Goal: Task Accomplishment & Management: Manage account settings

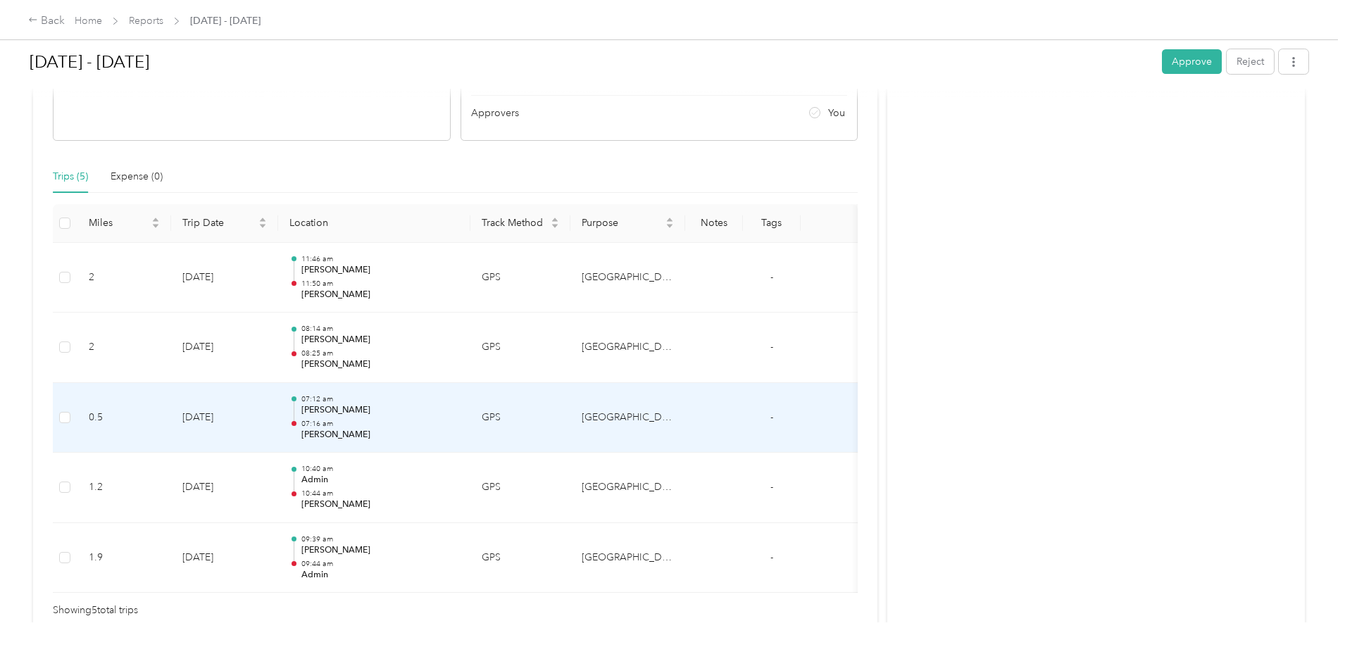
scroll to position [281, 0]
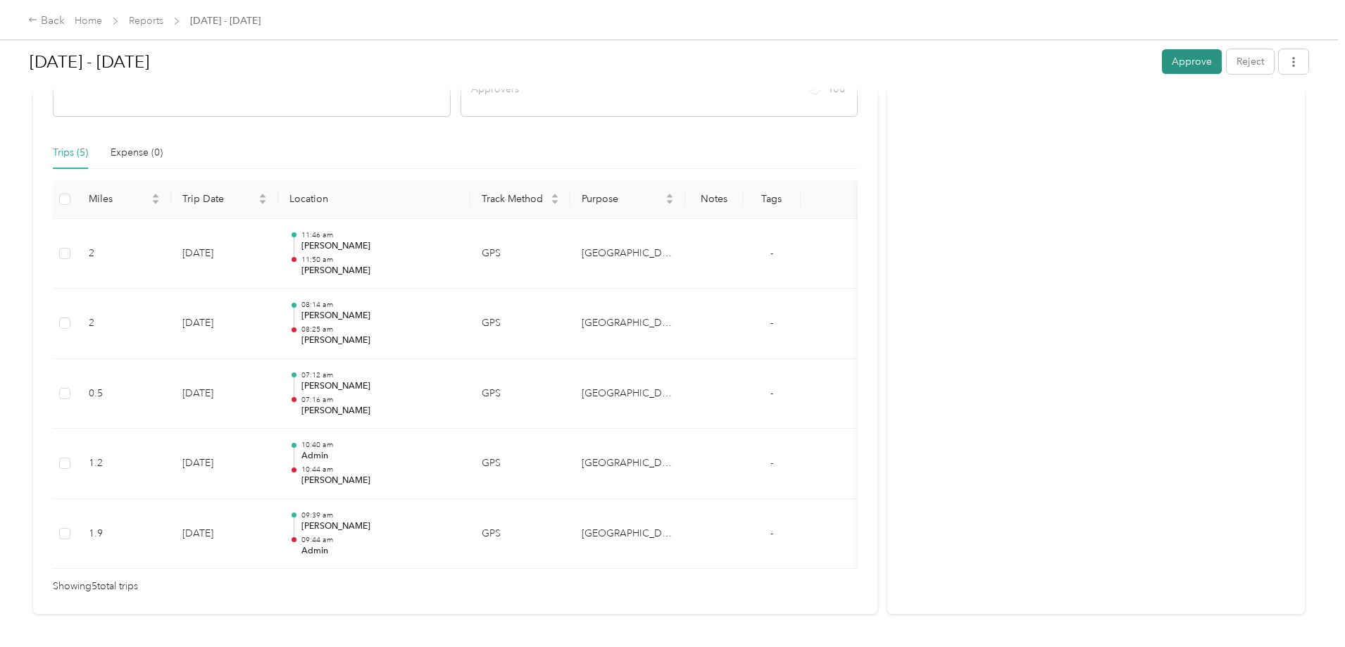
click at [1162, 56] on button "Approve" at bounding box center [1192, 61] width 60 height 25
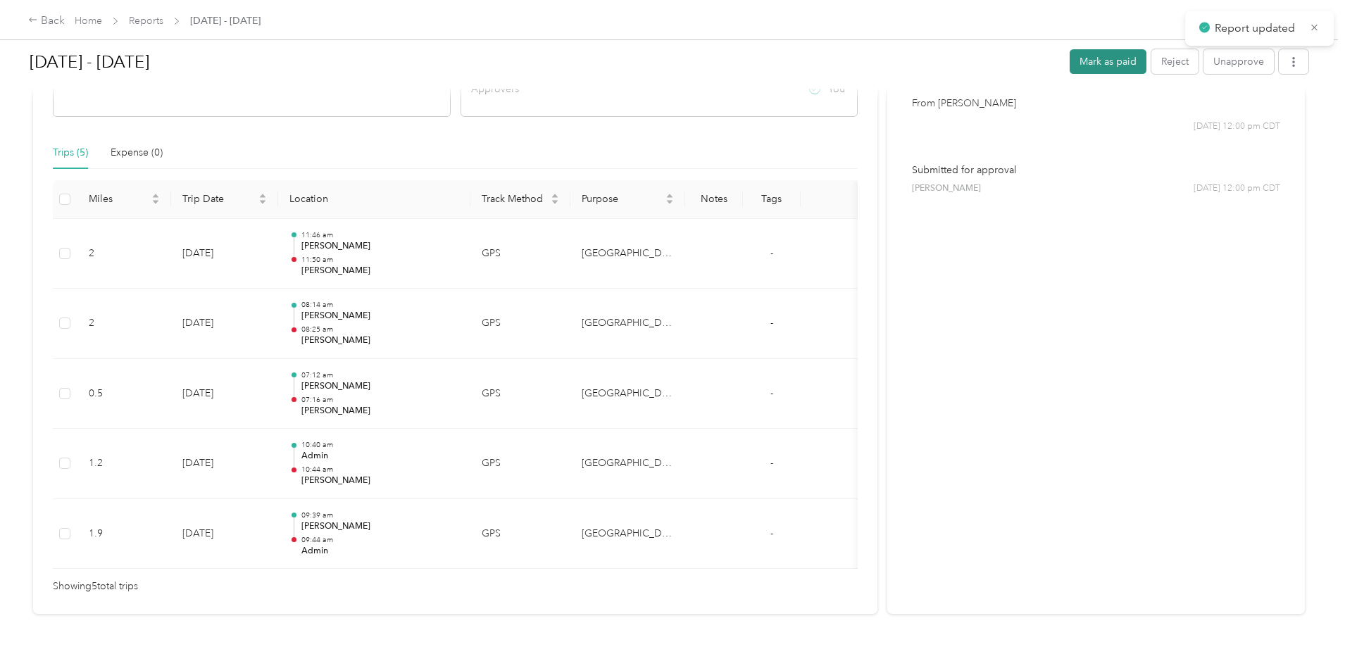
click at [1069, 57] on button "Mark as paid" at bounding box center [1107, 61] width 77 height 25
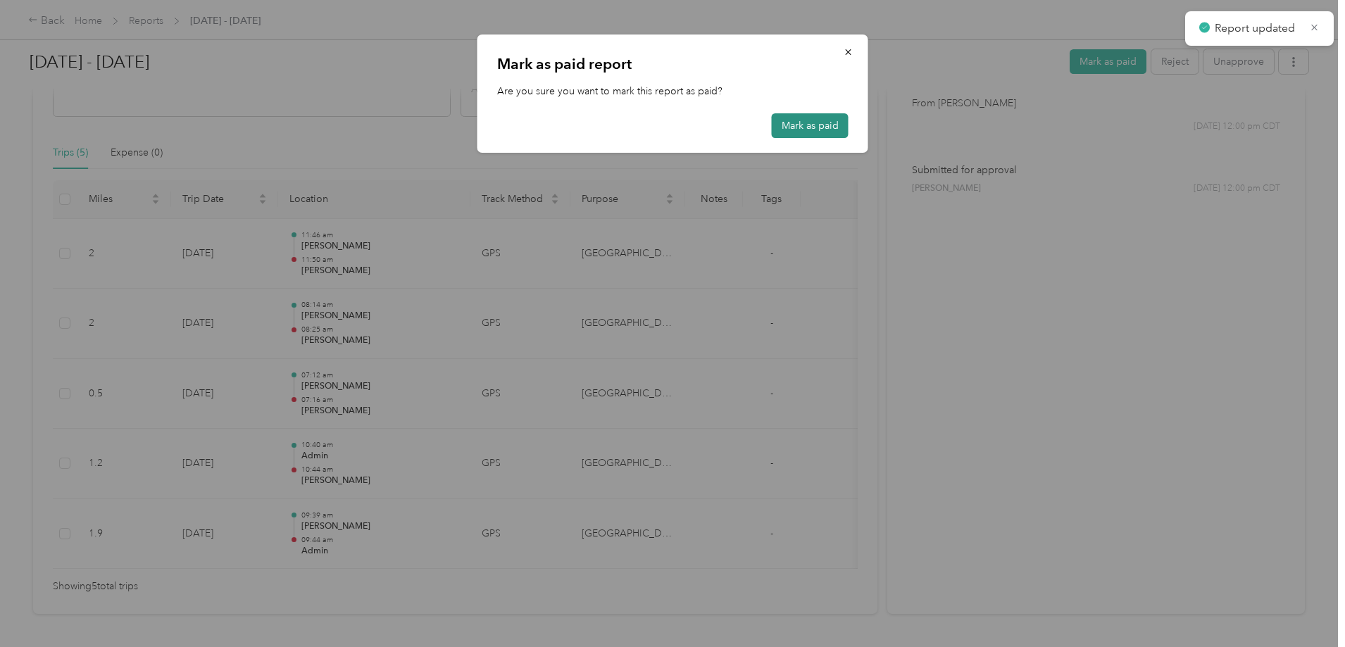
click at [824, 127] on button "Mark as paid" at bounding box center [810, 125] width 77 height 25
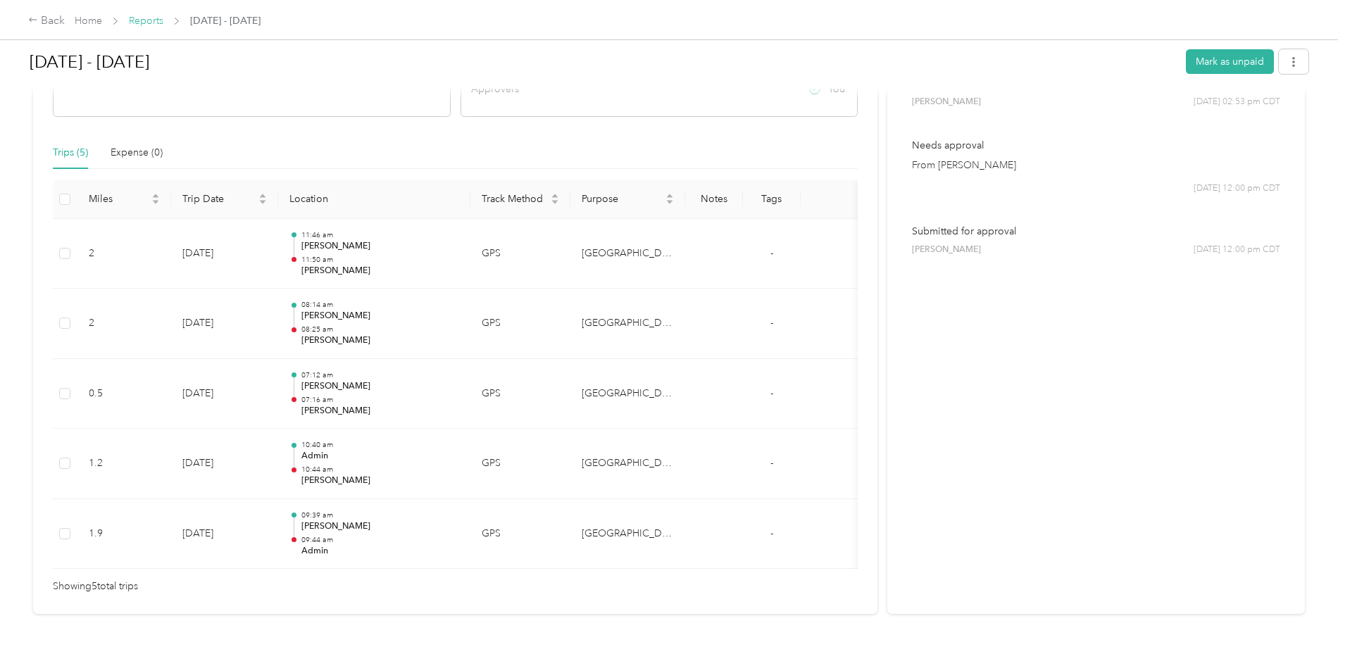
click at [163, 18] on link "Reports" at bounding box center [146, 21] width 34 height 12
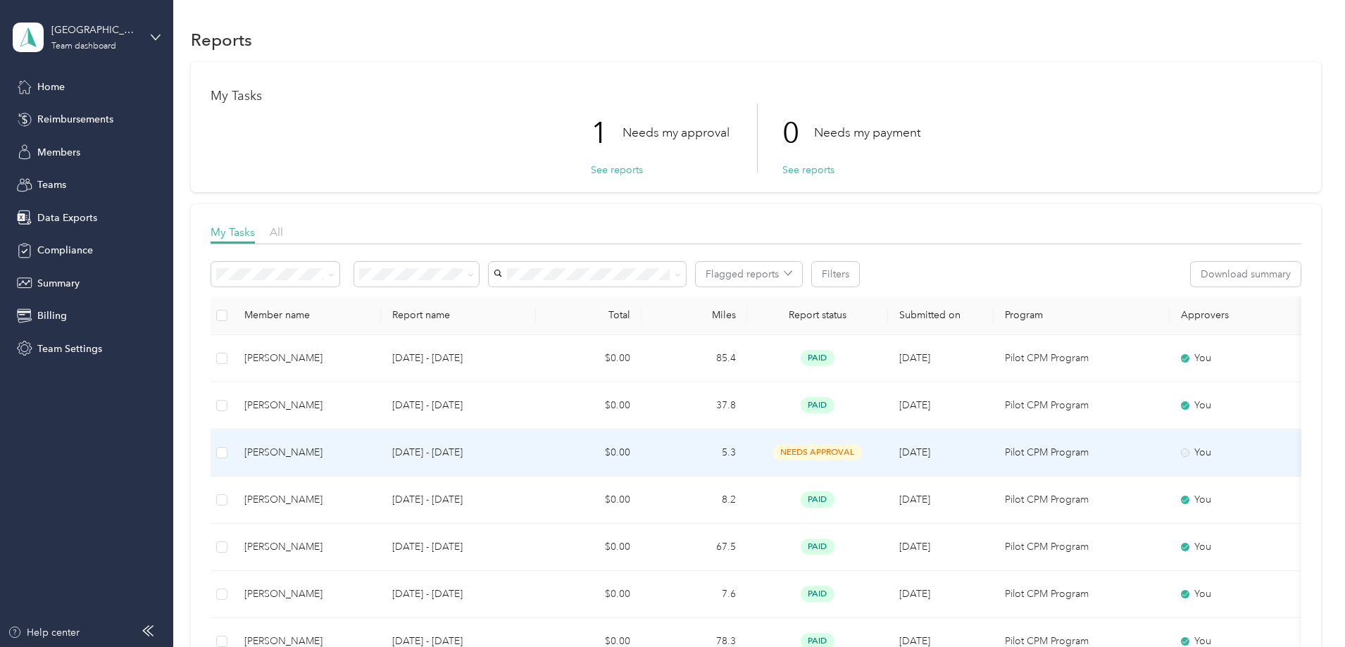
click at [517, 451] on p "[DATE] - [DATE]" at bounding box center [458, 452] width 132 height 15
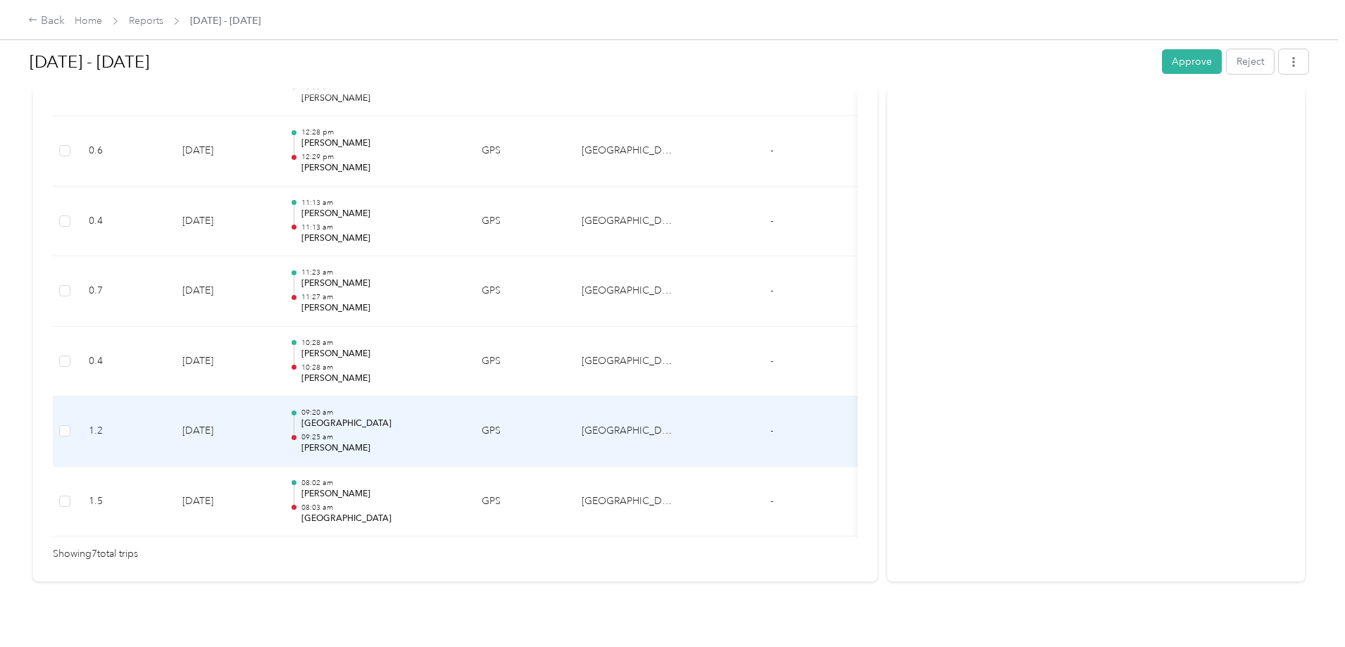
scroll to position [421, 0]
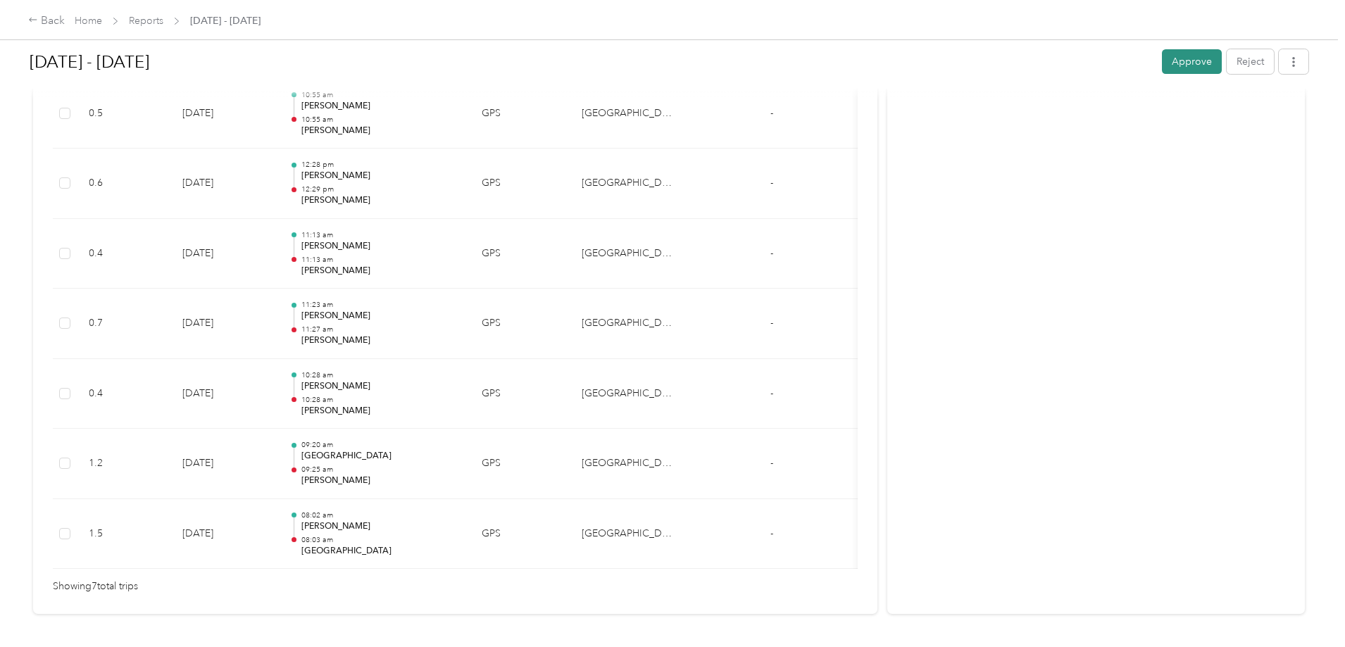
click at [1162, 66] on button "Approve" at bounding box center [1192, 61] width 60 height 25
click at [1069, 58] on button "Mark as paid" at bounding box center [1107, 61] width 77 height 25
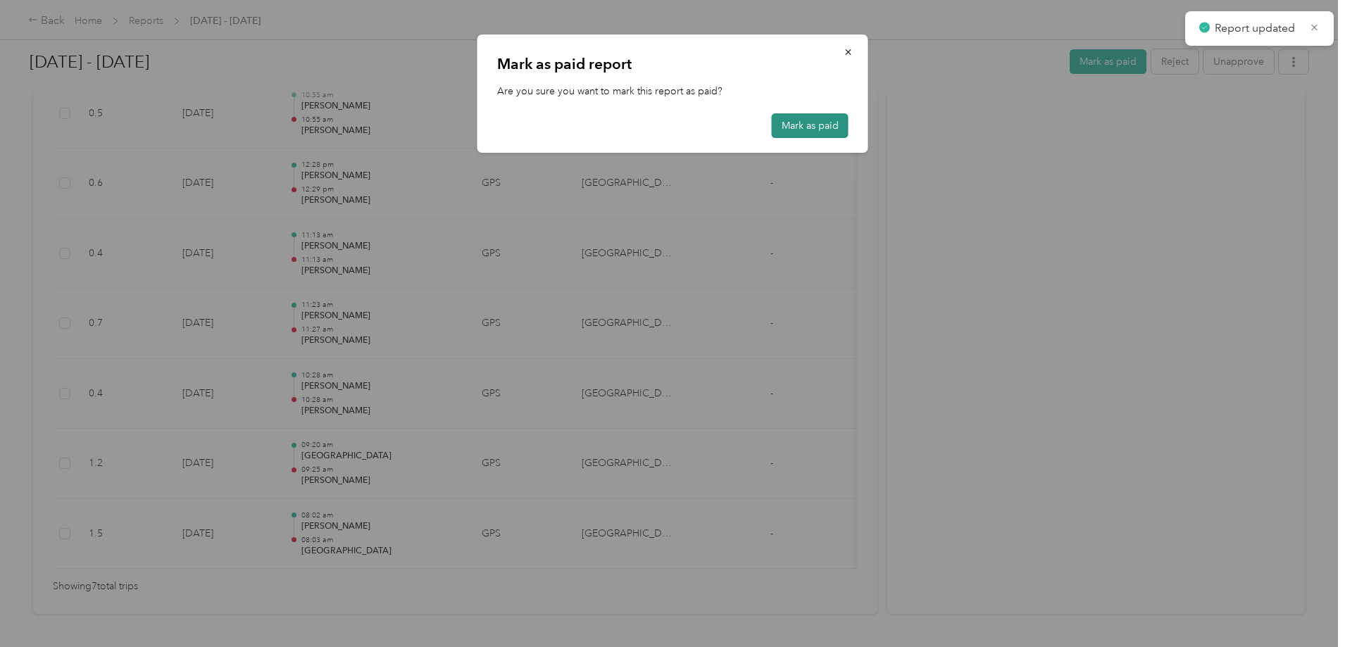
click at [827, 130] on button "Mark as paid" at bounding box center [810, 125] width 77 height 25
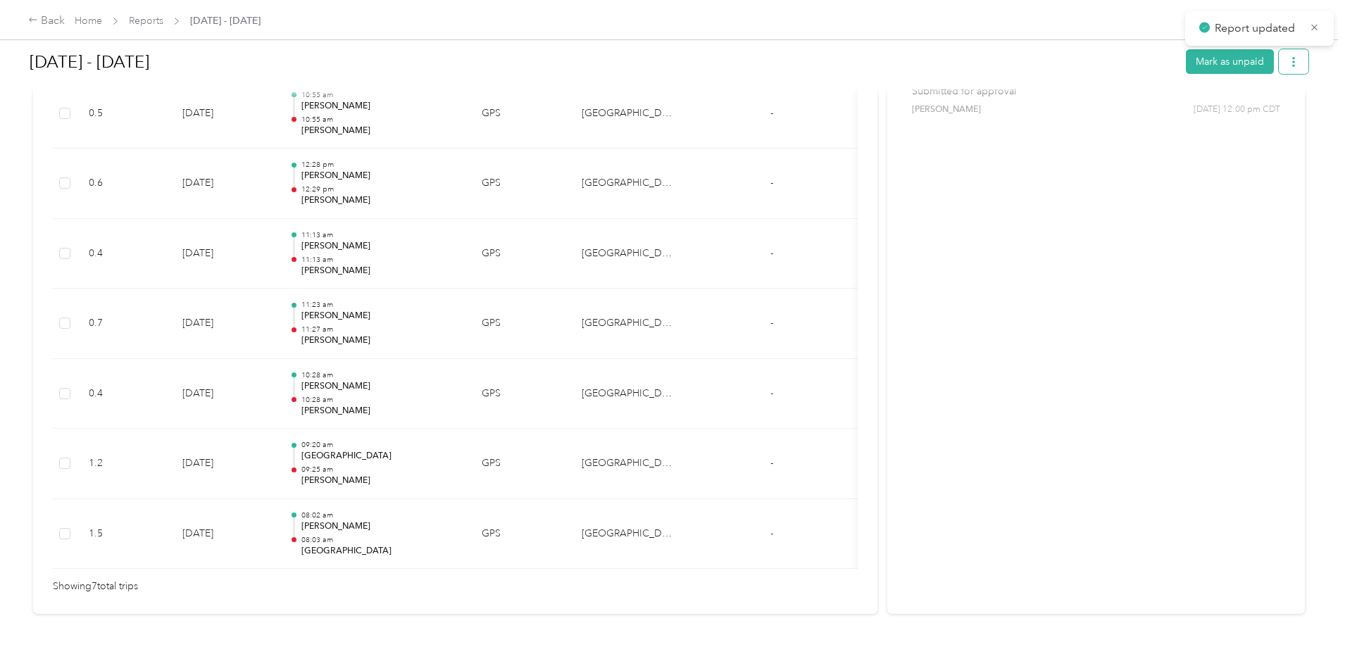
click at [1288, 61] on icon "button" at bounding box center [1293, 62] width 10 height 10
click at [1140, 116] on span "Download" at bounding box center [1137, 113] width 46 height 15
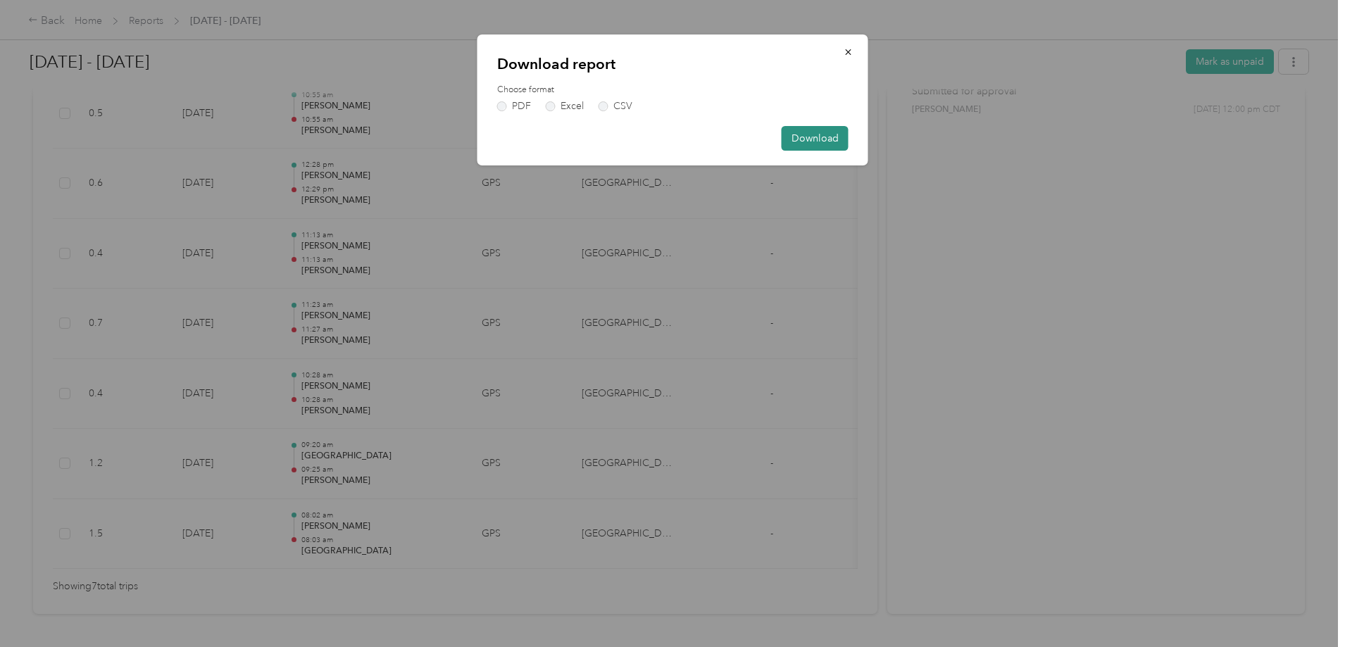
click at [831, 138] on button "Download" at bounding box center [814, 138] width 67 height 25
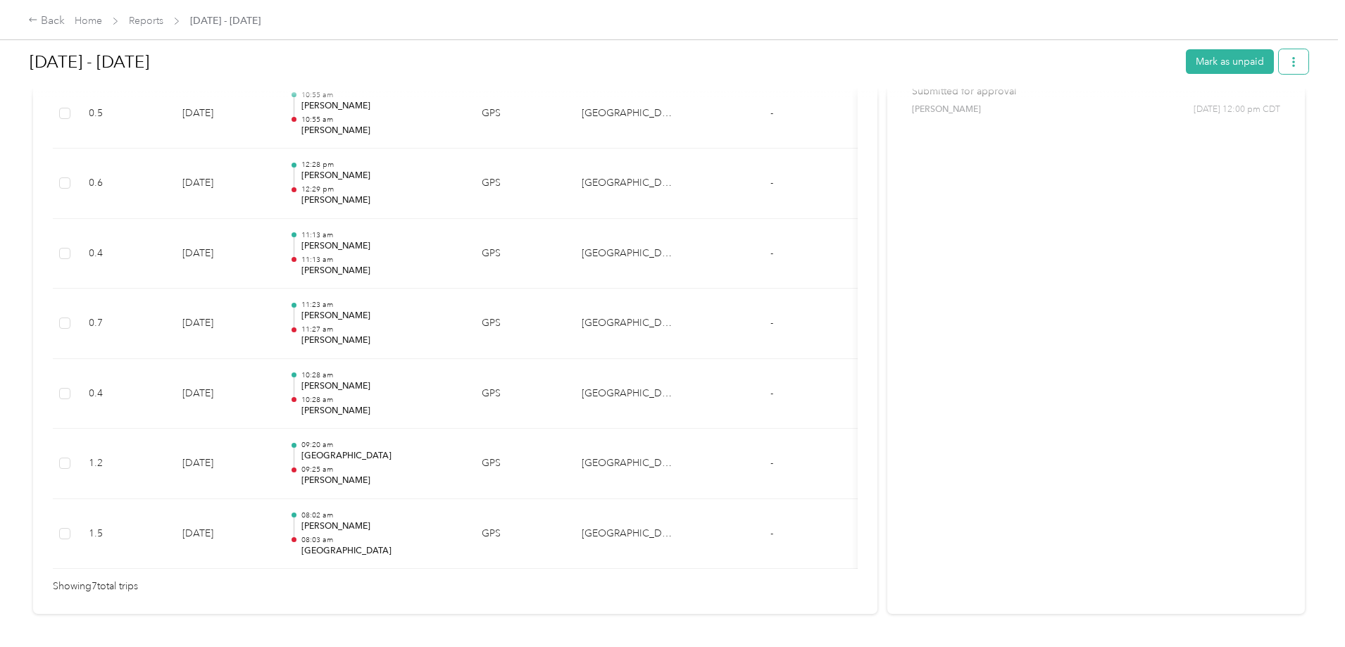
click at [1288, 62] on icon "button" at bounding box center [1293, 62] width 10 height 10
click at [1138, 111] on span "Download" at bounding box center [1137, 113] width 46 height 15
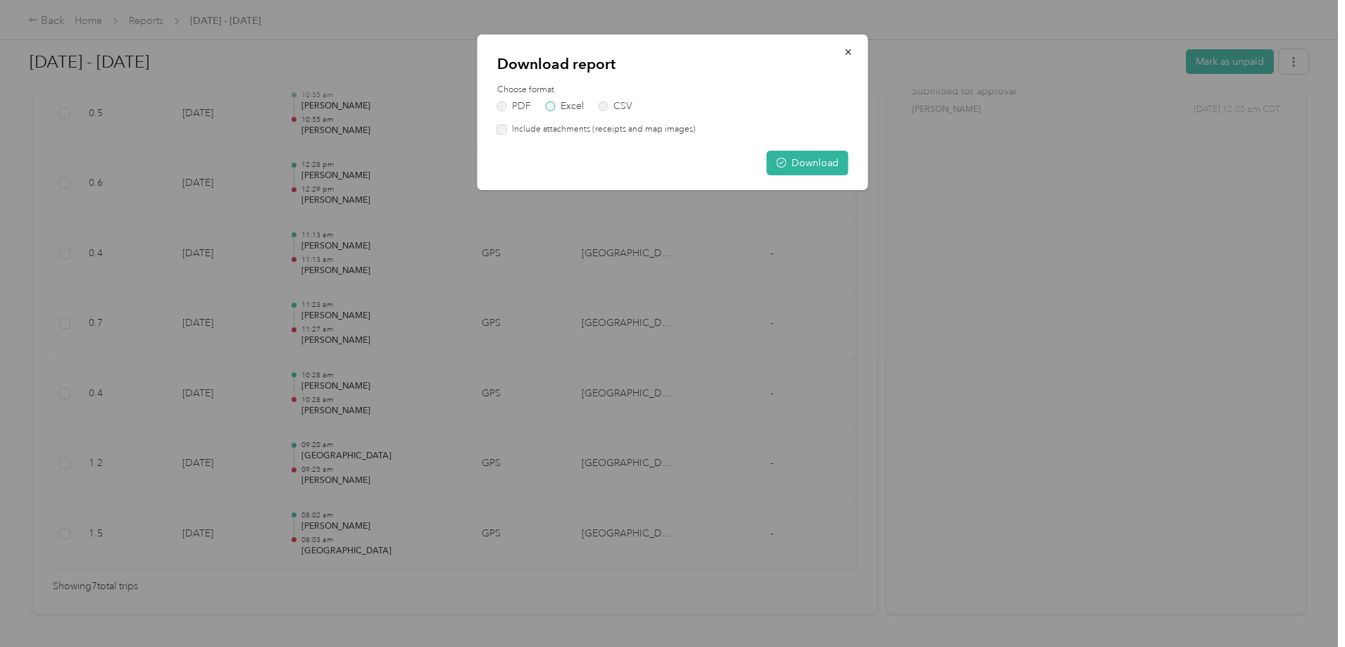
click at [550, 106] on label "Excel" at bounding box center [565, 106] width 38 height 10
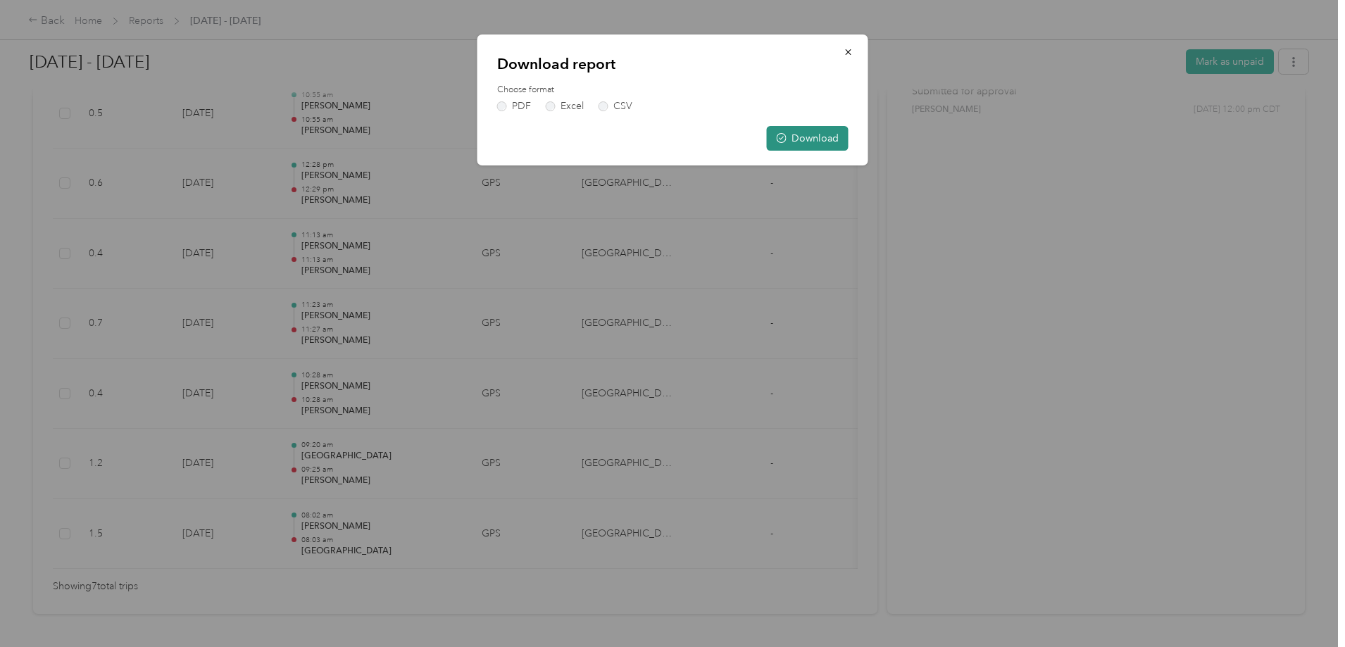
click at [798, 138] on button "Download" at bounding box center [808, 138] width 82 height 25
